Goal: Task Accomplishment & Management: Use online tool/utility

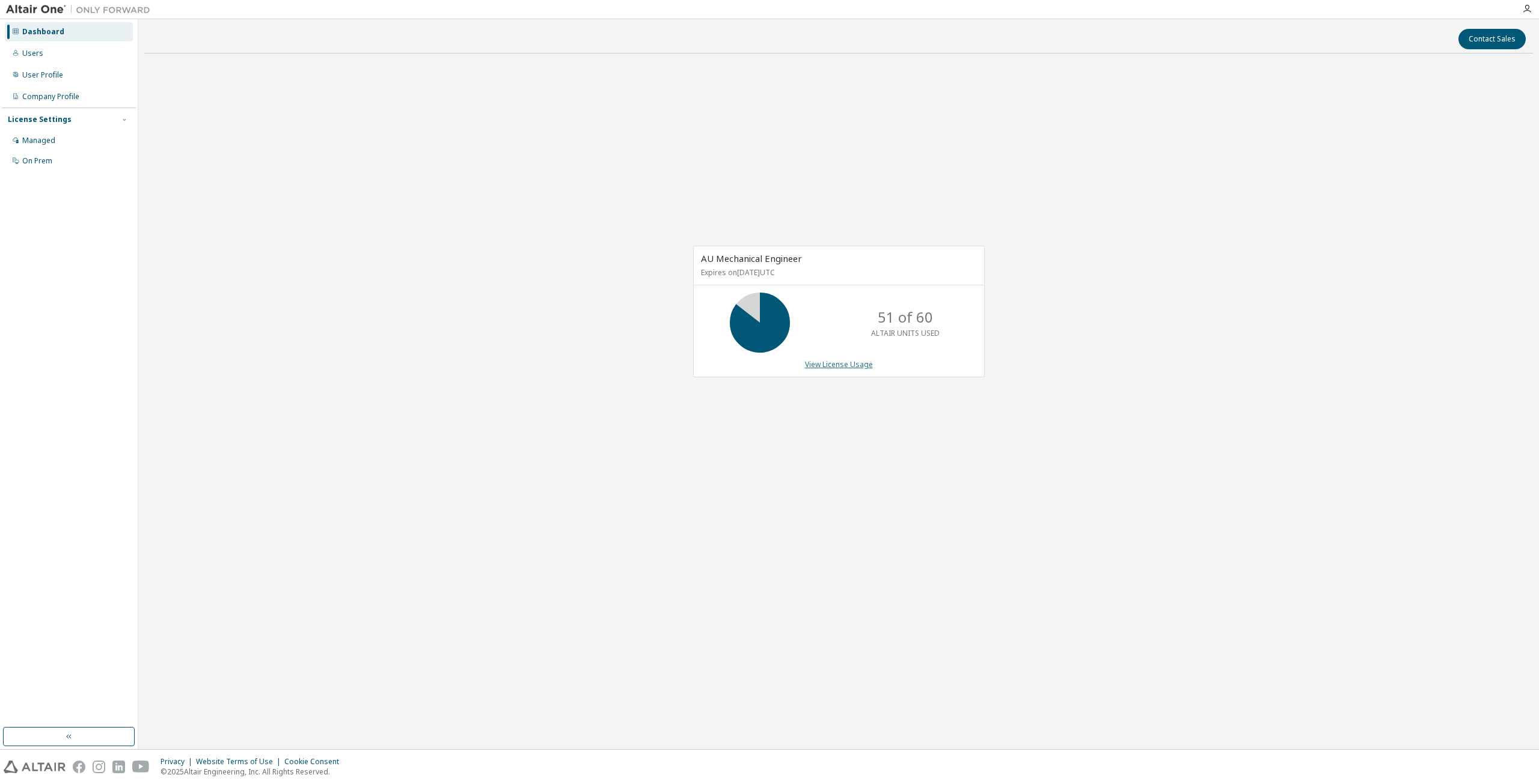
click at [834, 365] on link "View License Usage" at bounding box center [839, 364] width 68 height 10
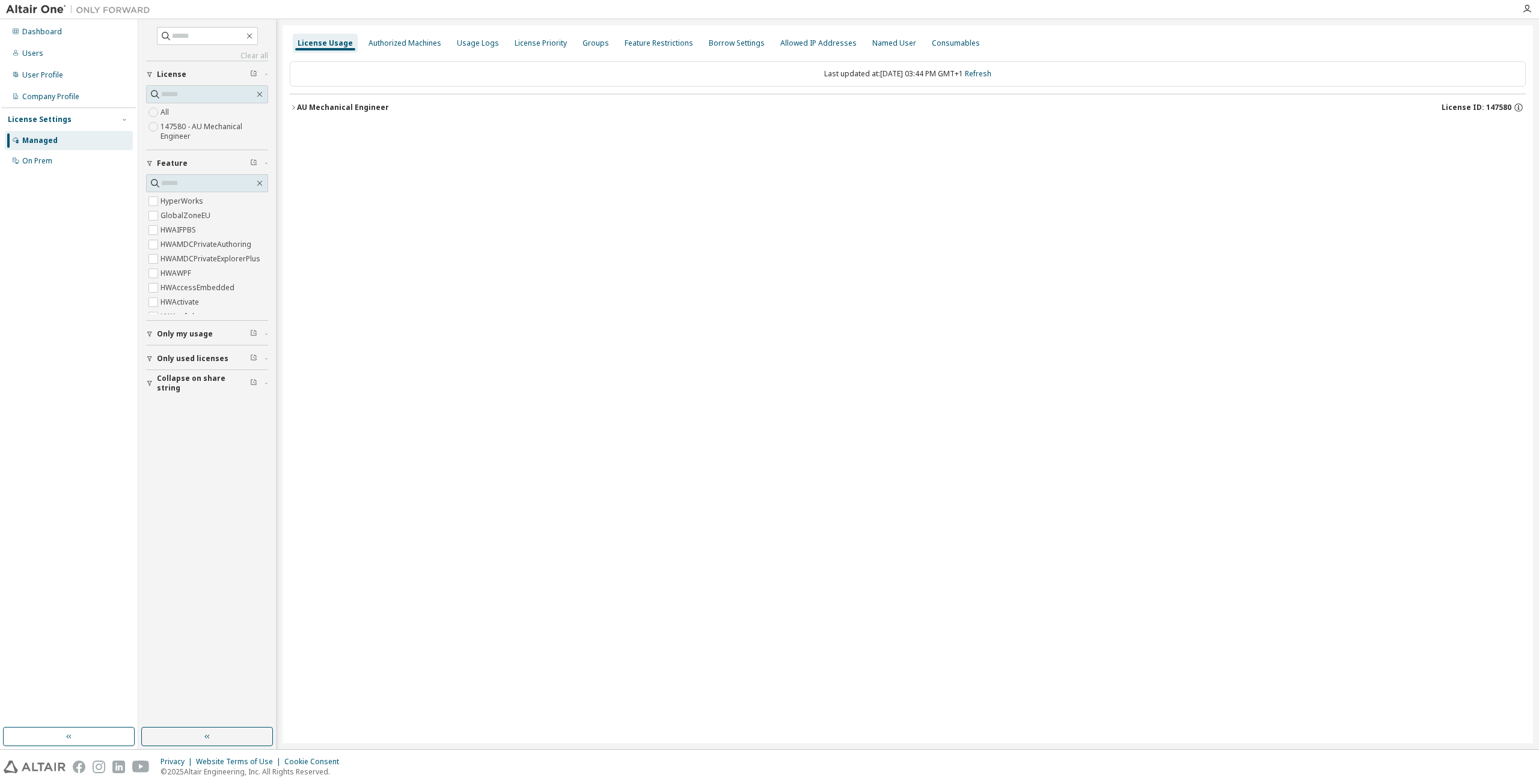
click at [302, 106] on div "AU Mechanical Engineer" at bounding box center [343, 108] width 92 height 10
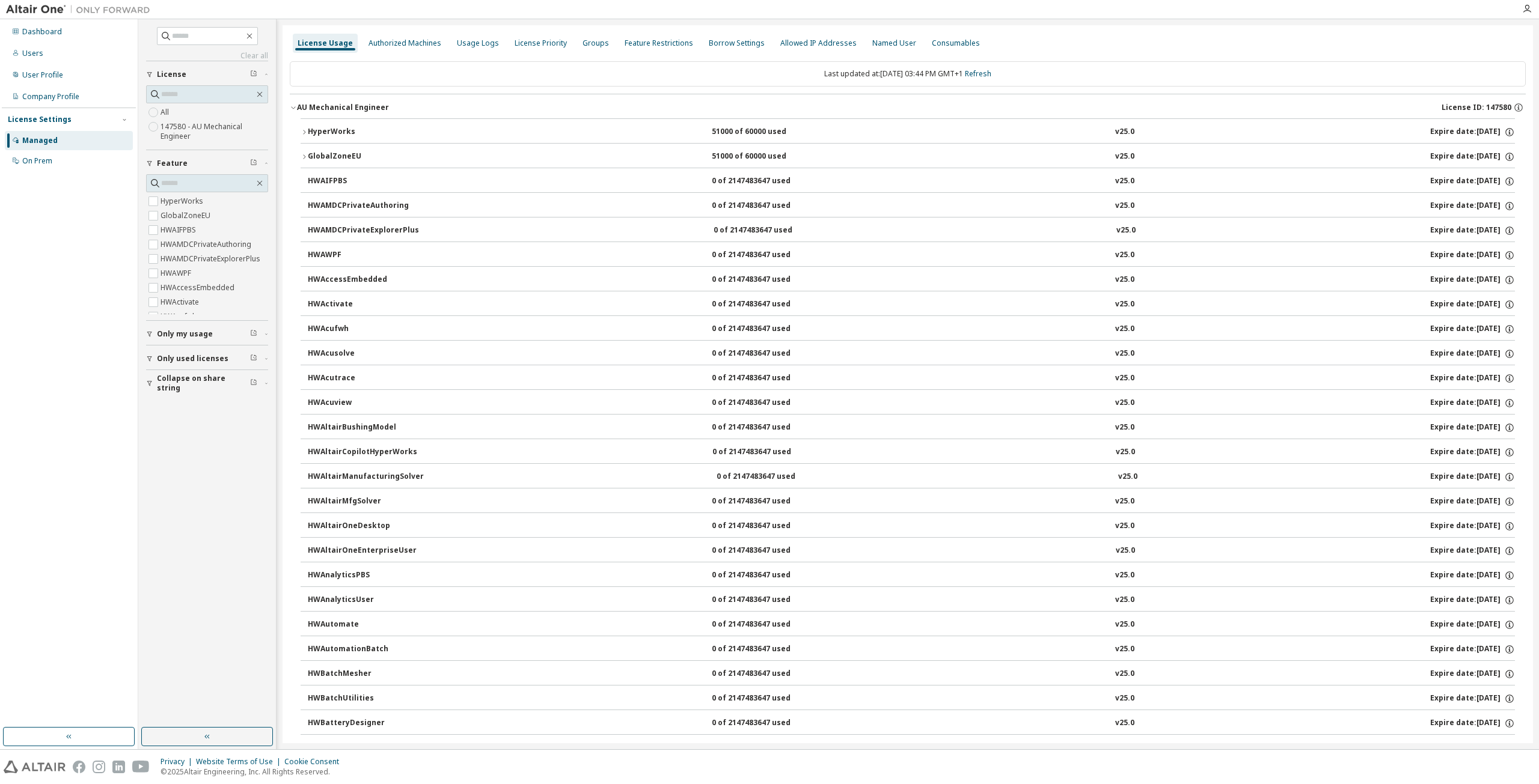
click at [332, 131] on div "HyperWorks" at bounding box center [361, 132] width 108 height 11
